Goal: Find specific page/section: Find specific page/section

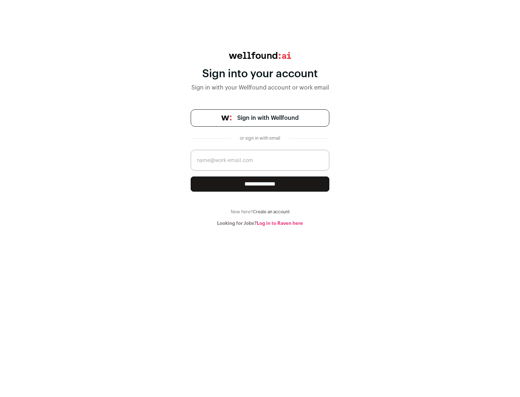
click at [267, 118] on span "Sign in with Wellfound" at bounding box center [267, 118] width 61 height 9
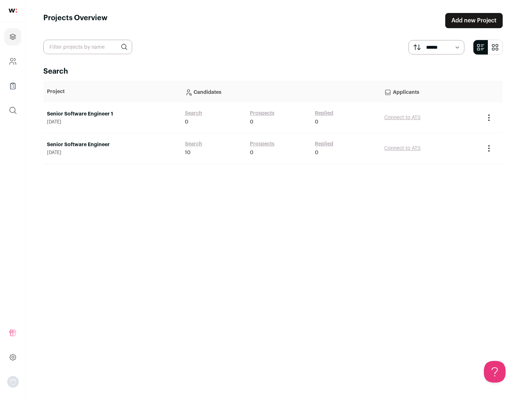
click at [112, 145] on link "Senior Software Engineer" at bounding box center [112, 144] width 131 height 7
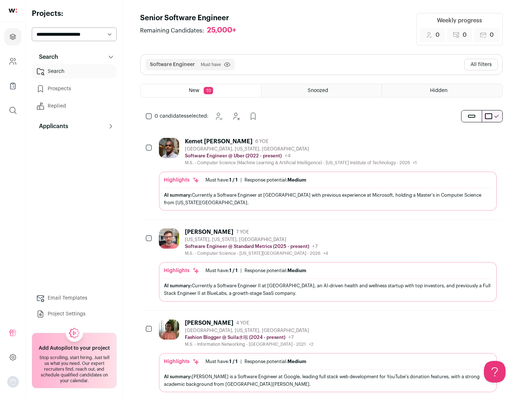
click at [321, 174] on div "Highlights Must have: 1 / 1 How many must haves have been fulfilled? | Response…" at bounding box center [328, 190] width 338 height 39
